Goal: Transaction & Acquisition: Purchase product/service

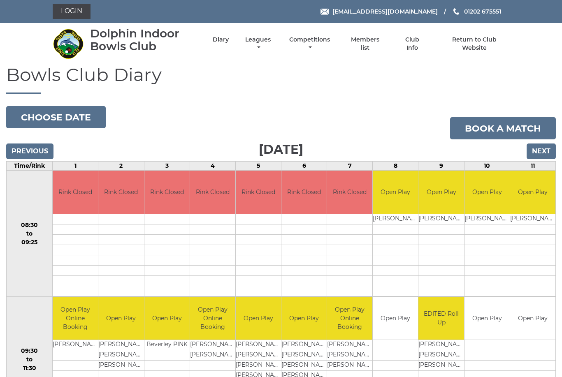
click at [543, 151] on input "Next" at bounding box center [541, 152] width 29 height 16
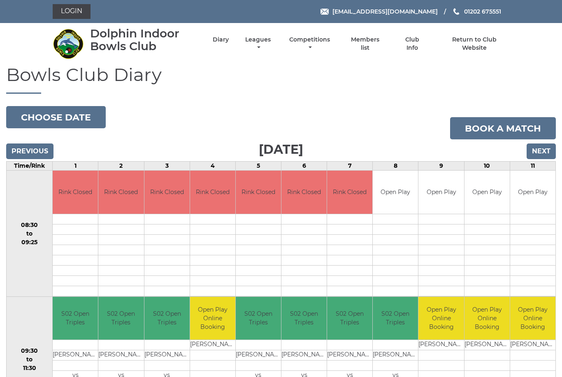
click at [69, 11] on link "Login" at bounding box center [72, 11] width 38 height 15
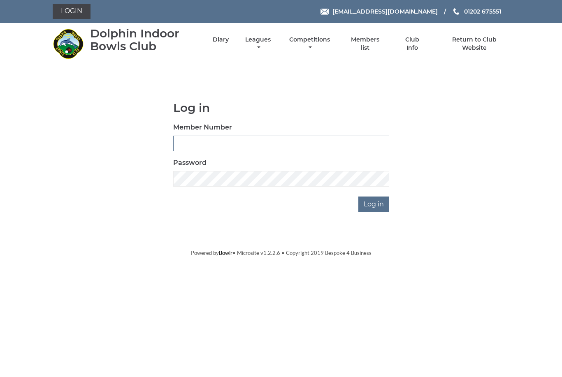
type input "4024"
click at [374, 204] on input "Log in" at bounding box center [373, 205] width 31 height 16
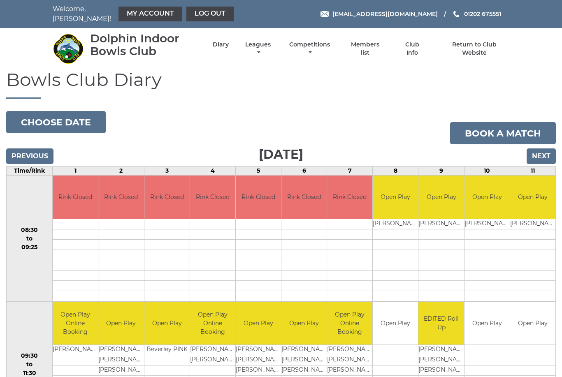
click at [128, 12] on link "My Account" at bounding box center [150, 14] width 64 height 15
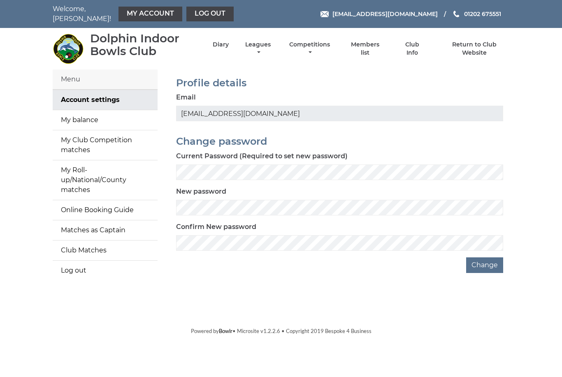
click at [84, 114] on link "My balance" at bounding box center [105, 120] width 105 height 20
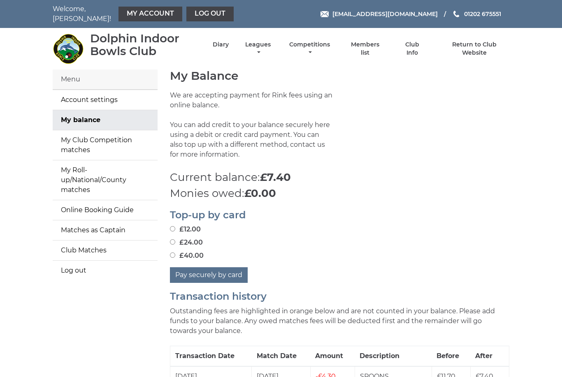
click at [175, 226] on input "£12.00" at bounding box center [172, 228] width 5 height 5
radio input "true"
click at [211, 269] on button "Pay securely by card" at bounding box center [209, 275] width 78 height 16
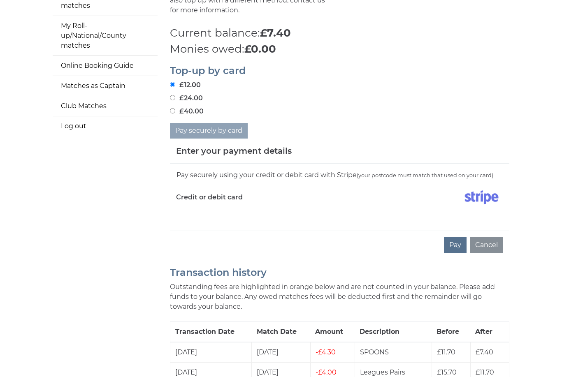
scroll to position [162, 0]
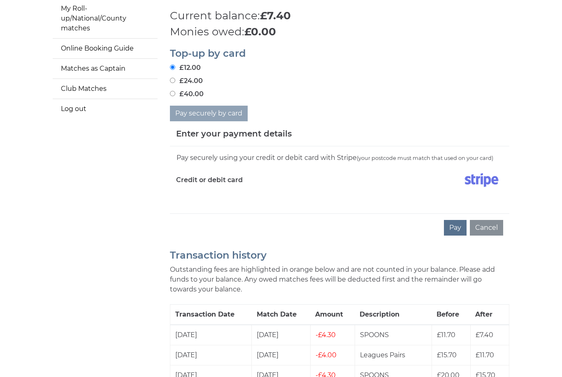
click at [457, 223] on button "Pay" at bounding box center [455, 228] width 23 height 16
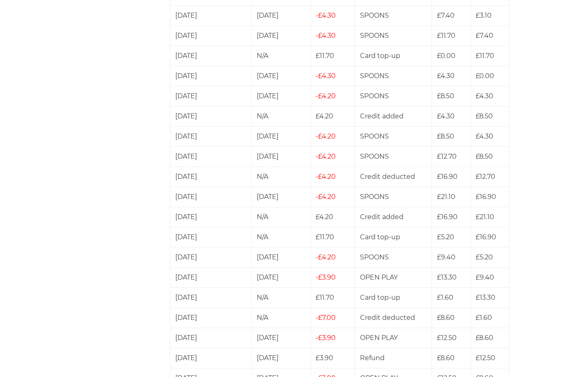
scroll to position [1335, 0]
